Goal: Task Accomplishment & Management: Manage account settings

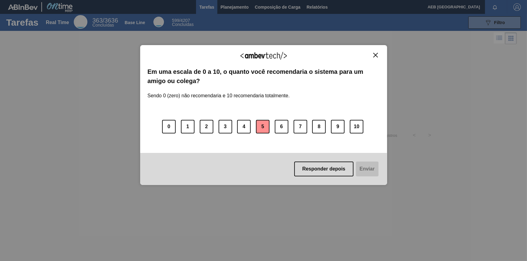
click at [259, 127] on button "5" at bounding box center [263, 127] width 14 height 14
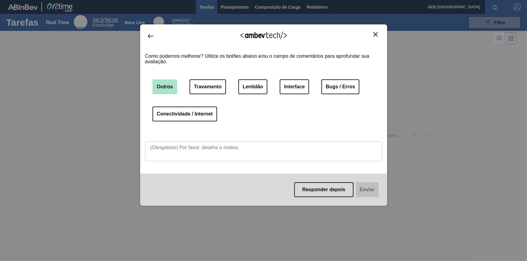
click at [163, 88] on button "Outros" at bounding box center [165, 86] width 25 height 15
click at [170, 148] on textarea at bounding box center [263, 151] width 237 height 20
click at [264, 147] on textarea at bounding box center [263, 151] width 237 height 20
click at [264, 149] on textarea at bounding box center [263, 151] width 237 height 20
type textarea "clareza"
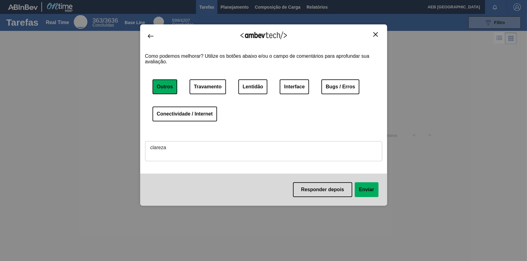
click at [368, 190] on button "Enviar" at bounding box center [367, 189] width 24 height 15
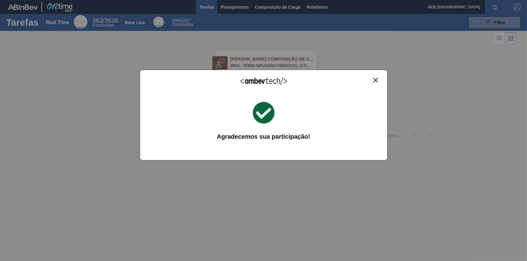
click at [374, 78] on img "Close" at bounding box center [375, 80] width 5 height 5
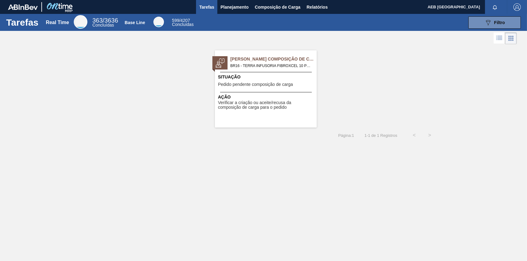
click at [265, 63] on span "BR16 - TERRA INFUSORIA FIBROXCEL 10 Pedido - 2030228" at bounding box center [271, 65] width 82 height 7
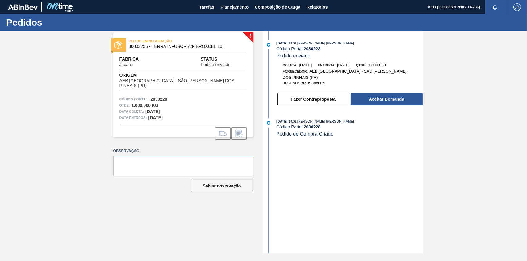
click at [151, 164] on textarea at bounding box center [183, 166] width 140 height 20
type textarea "2 paletes (500 kg cada, que medem 1 x 1,20 x1,70 cada)"
click at [312, 94] on button "Fazer Contraproposta" at bounding box center [313, 99] width 72 height 12
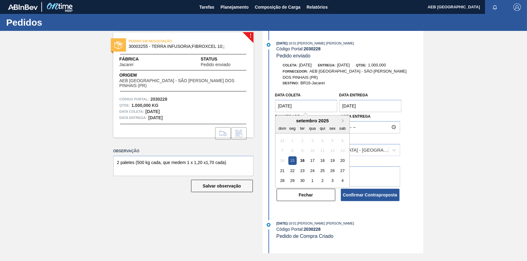
click at [279, 100] on coleta "[DATE]" at bounding box center [306, 106] width 62 height 12
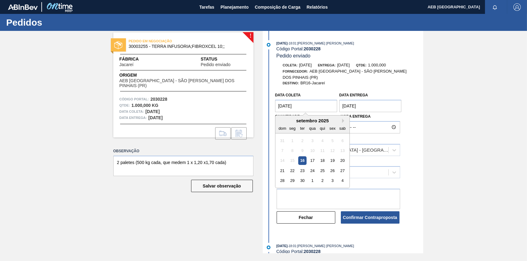
type coleta "[DATE]"
click at [302, 157] on div "16" at bounding box center [302, 161] width 8 height 8
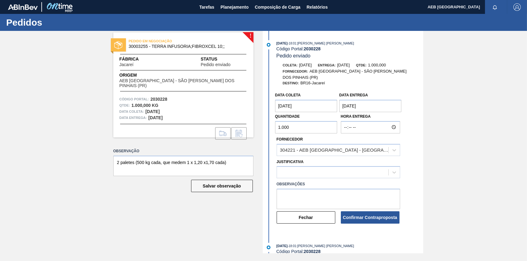
click at [302, 160] on label "Justificativa" at bounding box center [290, 162] width 27 height 4
click at [281, 170] on input "Justificativa" at bounding box center [280, 172] width 1 height 5
click at [394, 169] on icon at bounding box center [394, 172] width 6 height 6
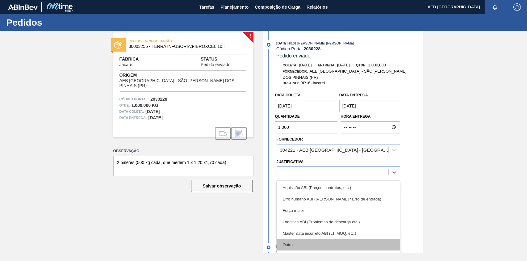
click at [312, 239] on div "Outro" at bounding box center [339, 244] width 124 height 11
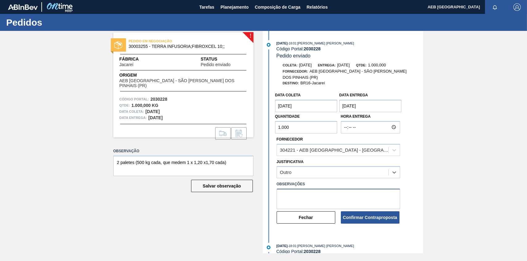
click at [318, 190] on textarea at bounding box center [339, 199] width 124 height 20
type textarea "Acesso ao Portal"
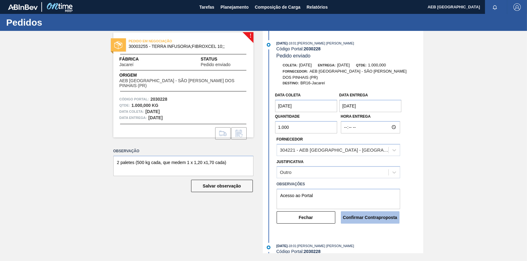
click at [385, 214] on button "Confirmar Contraproposta" at bounding box center [370, 217] width 59 height 12
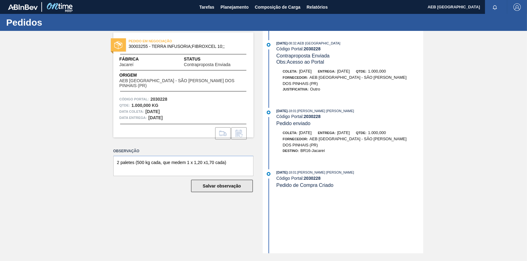
click at [224, 186] on button "Salvar observação" at bounding box center [222, 186] width 62 height 12
click at [284, 4] on span "Composição de Carga" at bounding box center [278, 6] width 46 height 7
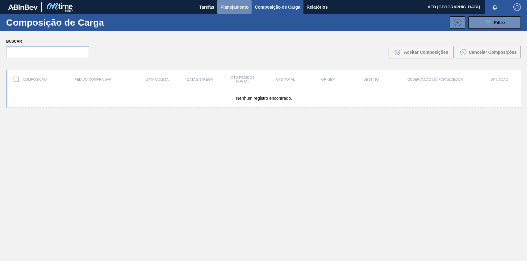
click at [235, 6] on span "Planejamento" at bounding box center [234, 6] width 28 height 7
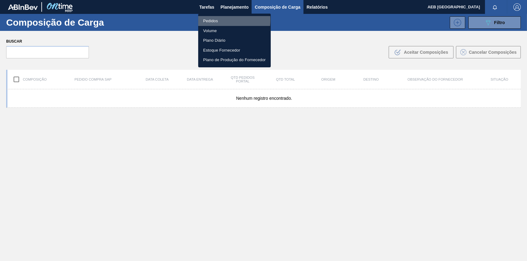
click at [211, 19] on li "Pedidos" at bounding box center [234, 21] width 73 height 10
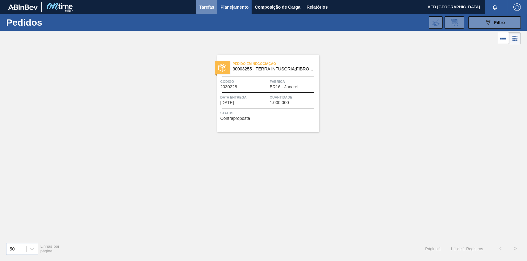
click at [204, 6] on span "Tarefas" at bounding box center [206, 6] width 15 height 7
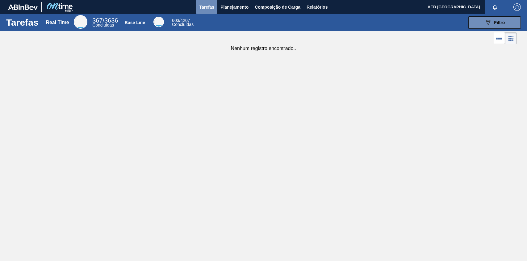
click at [204, 7] on span "Tarefas" at bounding box center [206, 6] width 15 height 7
click at [228, 6] on span "Planejamento" at bounding box center [234, 6] width 28 height 7
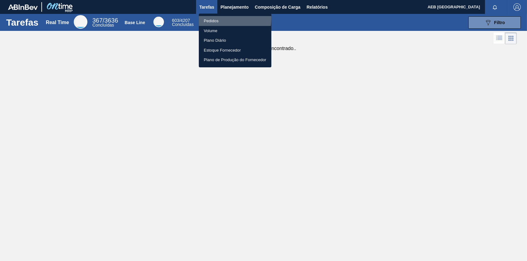
click at [214, 19] on li "Pedidos" at bounding box center [235, 21] width 73 height 10
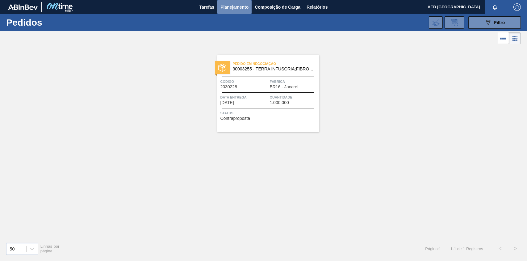
click at [228, 6] on span "Planejamento" at bounding box center [234, 6] width 28 height 7
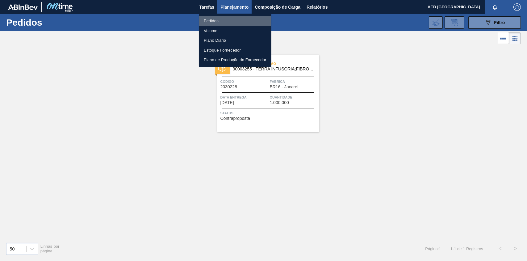
click at [220, 20] on li "Pedidos" at bounding box center [235, 21] width 73 height 10
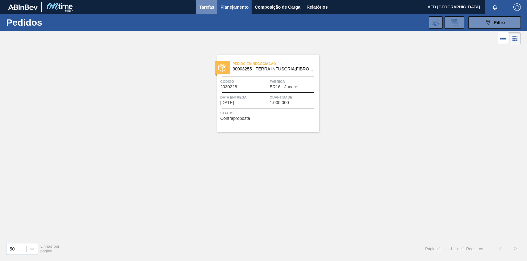
click at [204, 6] on span "Tarefas" at bounding box center [206, 6] width 15 height 7
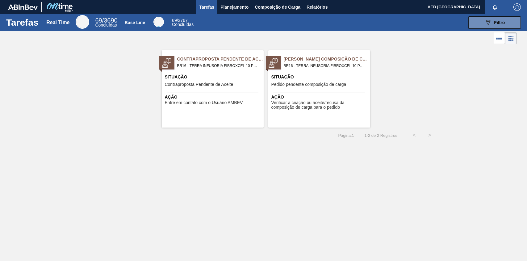
click at [323, 59] on span "[PERSON_NAME] Composição de Carga" at bounding box center [327, 59] width 86 height 6
click at [207, 64] on span "BR16 - TERRA INFUSORIA FIBROXCEL 10 Pedido - 2030228" at bounding box center [218, 65] width 82 height 7
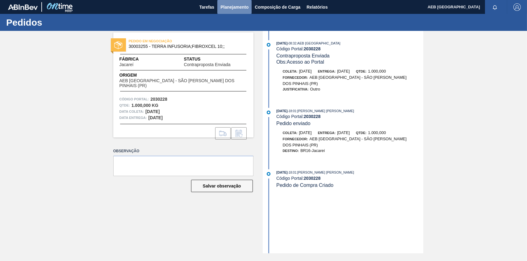
click at [230, 6] on span "Planejamento" at bounding box center [234, 6] width 28 height 7
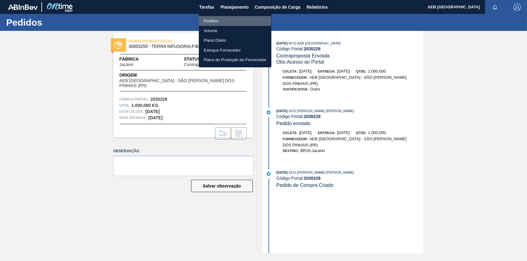
click at [216, 20] on li "Pedidos" at bounding box center [235, 21] width 73 height 10
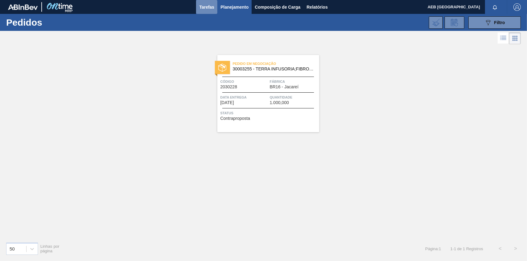
click at [209, 9] on span "Tarefas" at bounding box center [206, 6] width 15 height 7
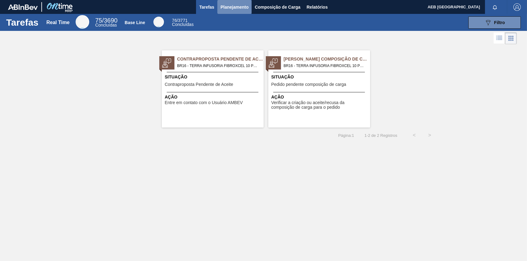
click at [232, 6] on span "Planejamento" at bounding box center [234, 6] width 28 height 7
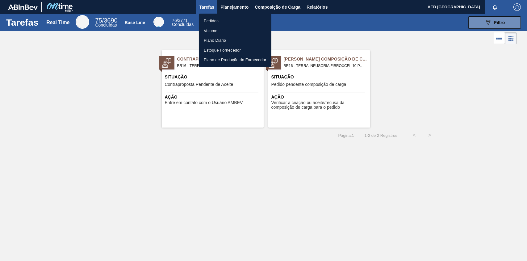
click at [95, 70] on div at bounding box center [263, 130] width 527 height 261
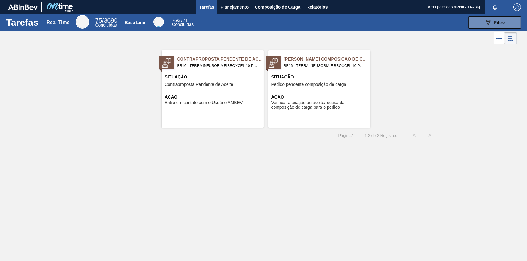
click at [216, 103] on span "Entre em contato com o Usuário AMBEV" at bounding box center [204, 102] width 78 height 5
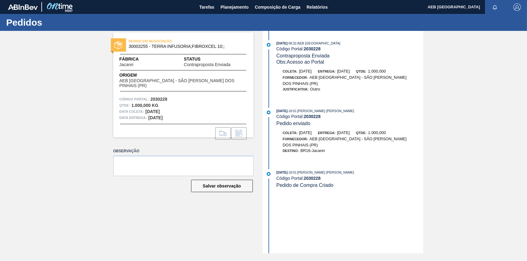
click at [68, 82] on div "PEDIDO EM NEGOCIAÇÃO 30003255 - TERRA INFUSORIA;FIBROXCEL 10;; Fábrica Jacareí …" at bounding box center [263, 142] width 527 height 222
click at [484, 81] on div "PEDIDO EM NEGOCIAÇÃO 30003255 - TERRA INFUSORIA;FIBROXCEL 10;; Fábrica Jacareí …" at bounding box center [263, 142] width 527 height 222
drag, startPoint x: 466, startPoint y: 133, endPoint x: 467, endPoint y: 123, distance: 10.5
click at [466, 128] on div "PEDIDO EM NEGOCIAÇÃO 30003255 - TERRA INFUSORIA;FIBROXCEL 10;; Fábrica Jacareí …" at bounding box center [263, 142] width 527 height 222
click at [85, 84] on div "PEDIDO EM NEGOCIAÇÃO 30003255 - TERRA INFUSORIA;FIBROXCEL 10;; Fábrica Jacareí …" at bounding box center [263, 142] width 527 height 222
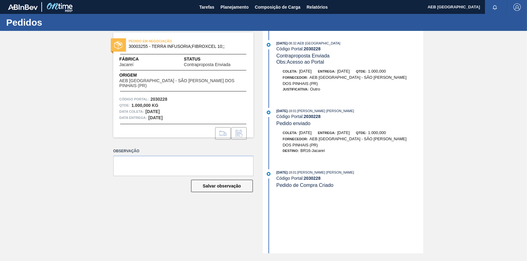
click at [454, 74] on div "PEDIDO EM NEGOCIAÇÃO 30003255 - TERRA INFUSORIA;FIBROXCEL 10;; Fábrica Jacareí …" at bounding box center [263, 142] width 527 height 222
drag, startPoint x: 437, startPoint y: 106, endPoint x: 444, endPoint y: 99, distance: 9.8
click at [438, 105] on div "PEDIDO EM NEGOCIAÇÃO 30003255 - TERRA INFUSORIA;FIBROXCEL 10;; Fábrica Jacareí …" at bounding box center [263, 142] width 527 height 222
click at [47, 90] on div "PEDIDO EM NEGOCIAÇÃO 30003255 - TERRA INFUSORIA;FIBROXCEL 10;; Fábrica Jacareí …" at bounding box center [263, 142] width 527 height 222
click at [445, 82] on div "PEDIDO EM NEGOCIAÇÃO 30003255 - TERRA INFUSORIA;FIBROXCEL 10;; Fábrica Jacareí …" at bounding box center [263, 142] width 527 height 222
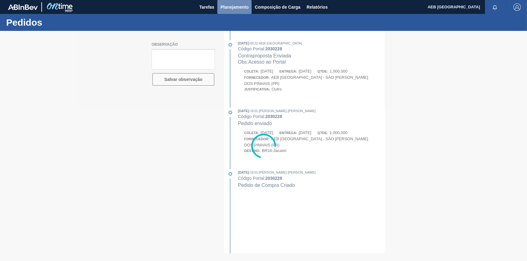
click at [239, 7] on span "Planejamento" at bounding box center [234, 6] width 28 height 7
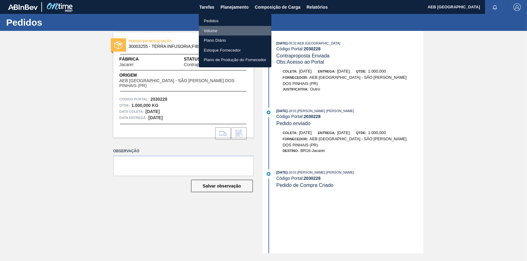
click at [212, 28] on li "Volume" at bounding box center [235, 31] width 73 height 10
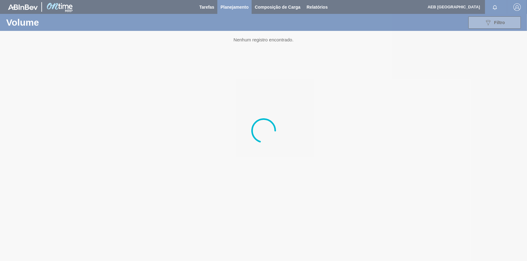
click at [226, 7] on div at bounding box center [263, 130] width 527 height 261
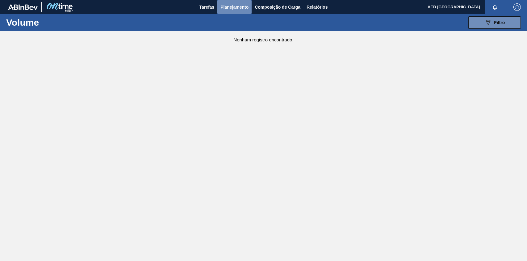
click at [229, 8] on span "Planejamento" at bounding box center [234, 6] width 28 height 7
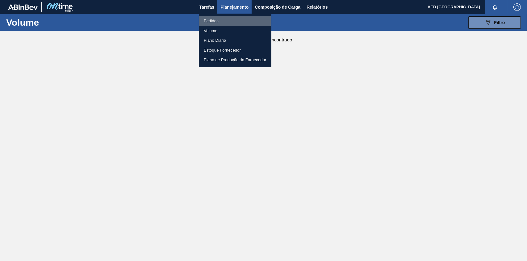
click at [210, 21] on li "Pedidos" at bounding box center [235, 21] width 73 height 10
